Goal: Book appointment/travel/reservation

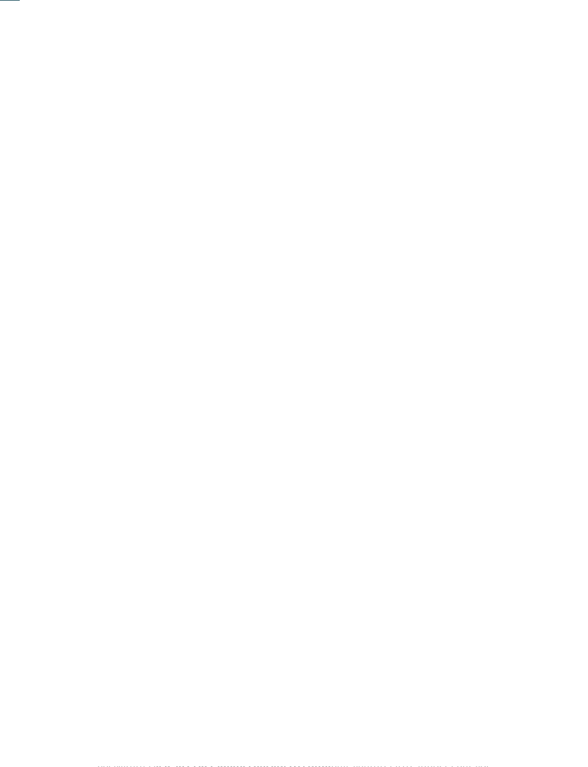
scroll to position [183, 0]
click at [77, 386] on span "Arrivo" at bounding box center [58, 381] width 44 height 10
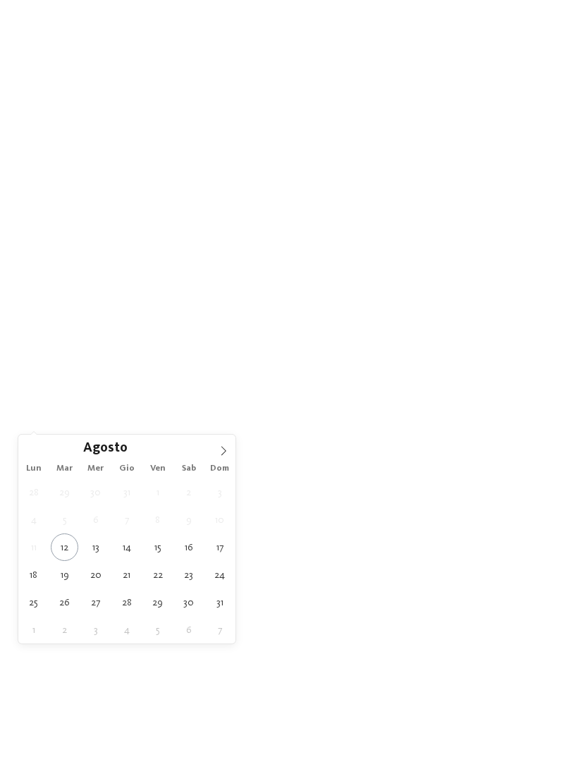
click at [223, 448] on icon at bounding box center [224, 451] width 10 height 10
click at [225, 449] on icon at bounding box center [224, 451] width 10 height 10
click at [221, 451] on icon at bounding box center [224, 451] width 10 height 10
click at [35, 447] on span at bounding box center [30, 447] width 24 height 24
type div "30.10.2025"
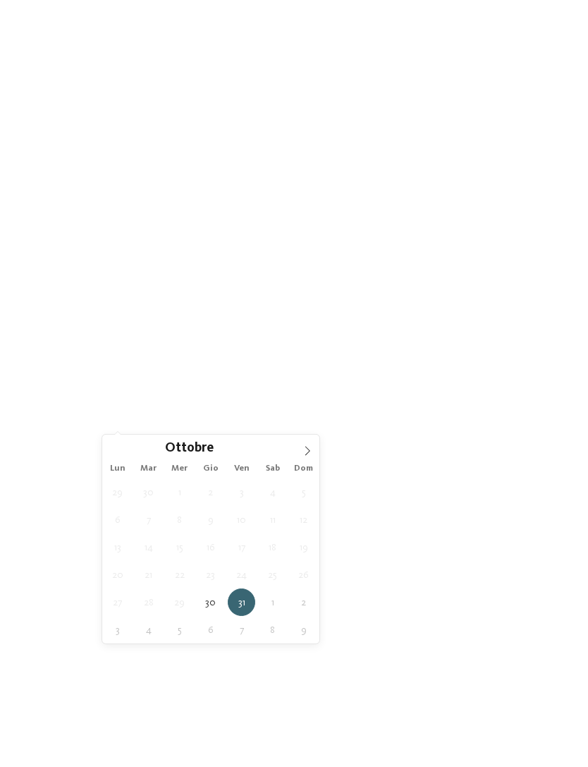
click at [310, 451] on icon at bounding box center [307, 451] width 5 height 9
type div "02.11.2025"
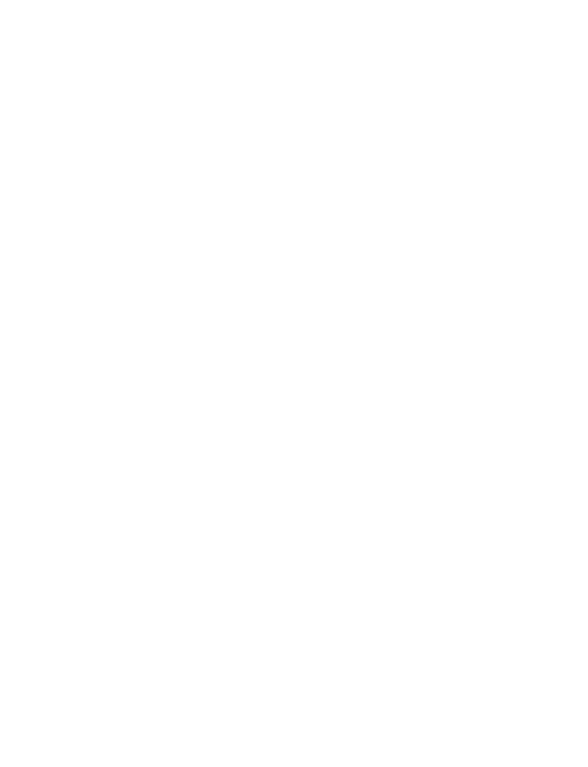
click at [246, 386] on span "Regione" at bounding box center [226, 381] width 44 height 10
click at [380, 306] on div at bounding box center [379, 313] width 14 height 14
click at [345, 462] on div "accetta" at bounding box center [293, 476] width 183 height 28
click at [539, 393] on link "trova l’hotel" at bounding box center [530, 380] width 80 height 25
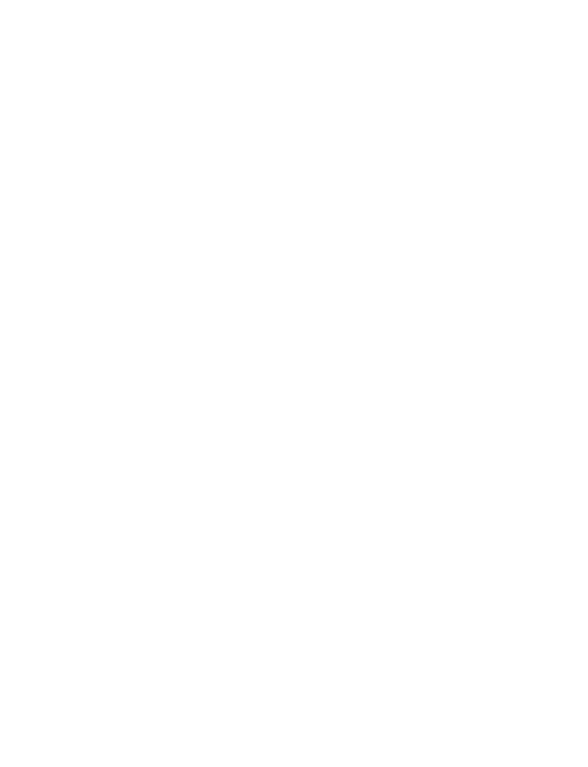
click at [140, 636] on link "continua a leggere" at bounding box center [97, 639] width 111 height 11
click at [468, 552] on link "****ˢ Garberhof Dolomit Family" at bounding box center [422, 560] width 214 height 16
click at [558, 238] on icon at bounding box center [560, 250] width 30 height 25
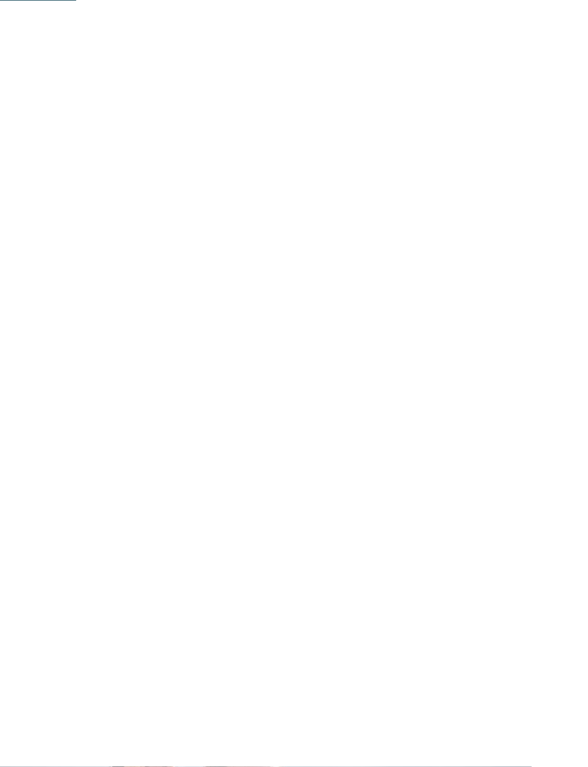
scroll to position [648, 0]
